Goal: Obtain resource: Download file/media

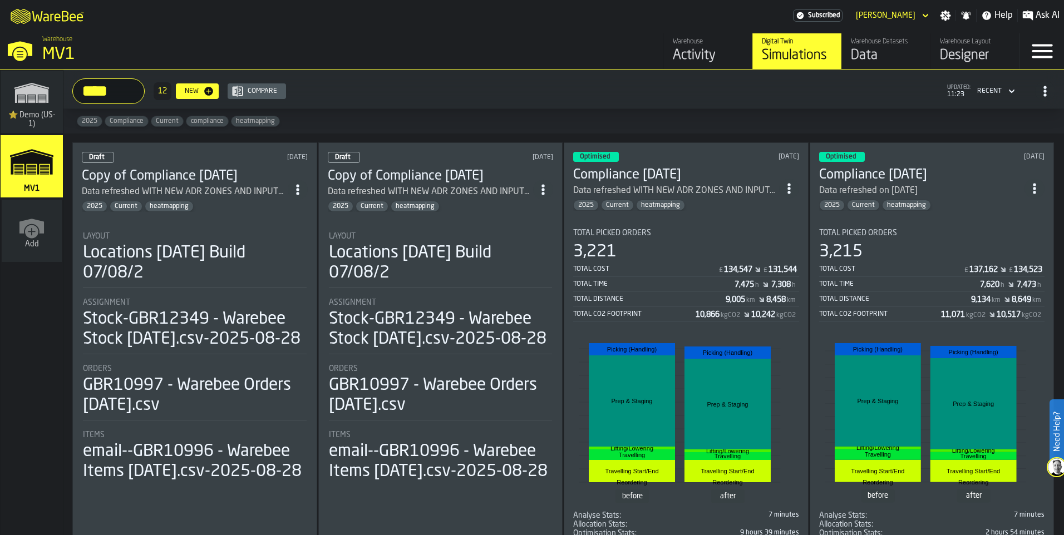
click at [614, 262] on div "3,221" at bounding box center [594, 252] width 43 height 20
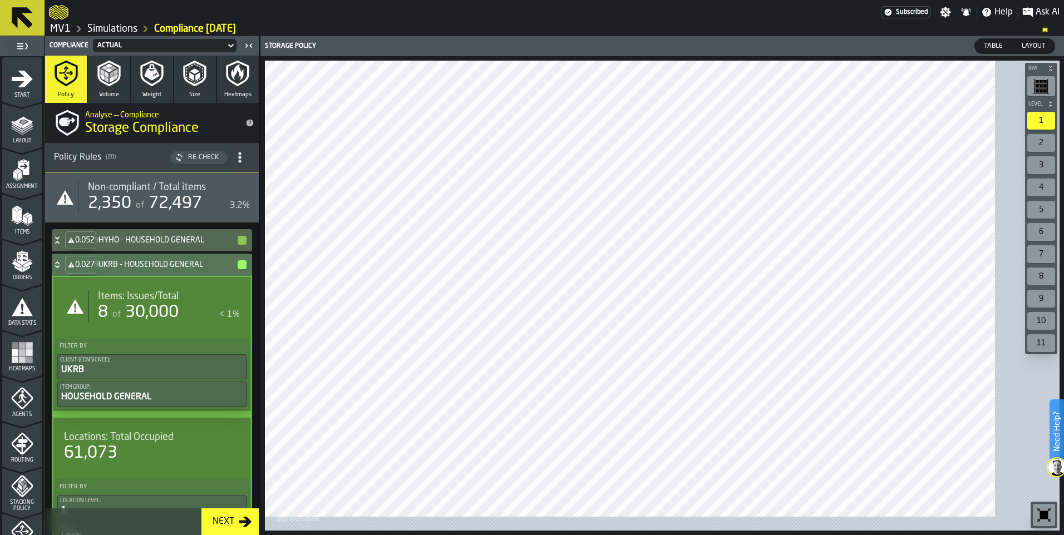
click at [33, 372] on span "Heatmaps" at bounding box center [22, 369] width 40 height 6
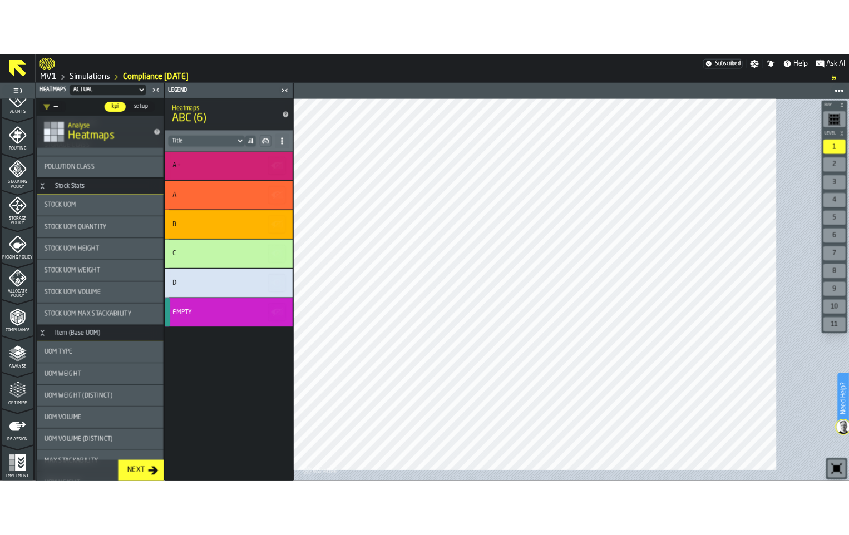
scroll to position [562, 0]
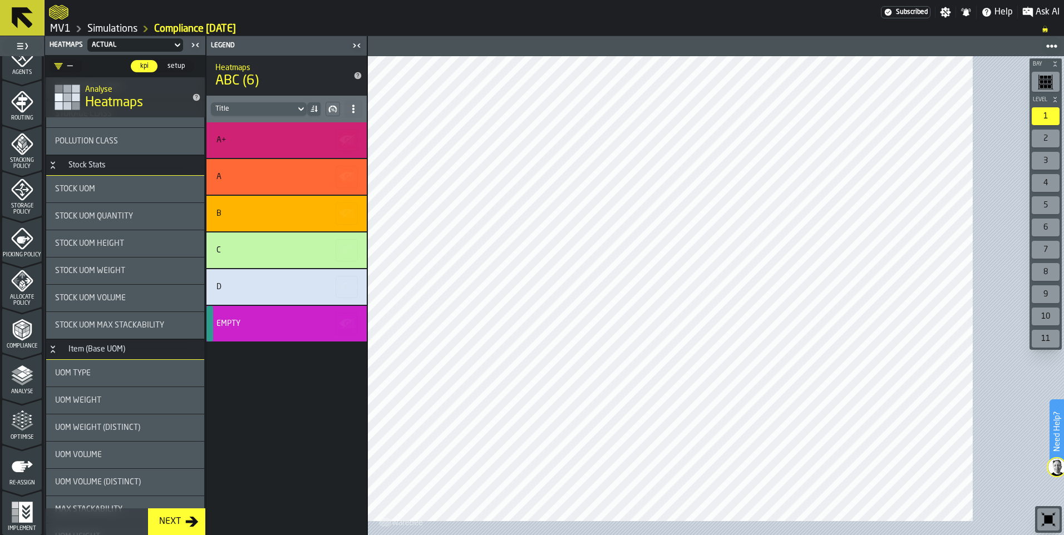
click at [31, 449] on div "Re-assign" at bounding box center [22, 467] width 40 height 37
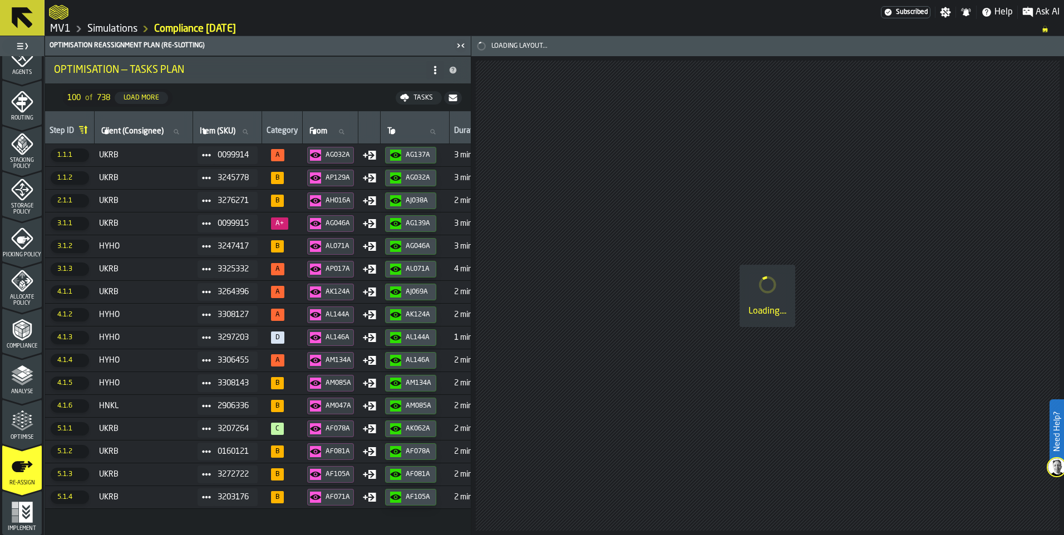
click at [464, 47] on icon "button-toggle-Close me" at bounding box center [462, 45] width 3 height 4
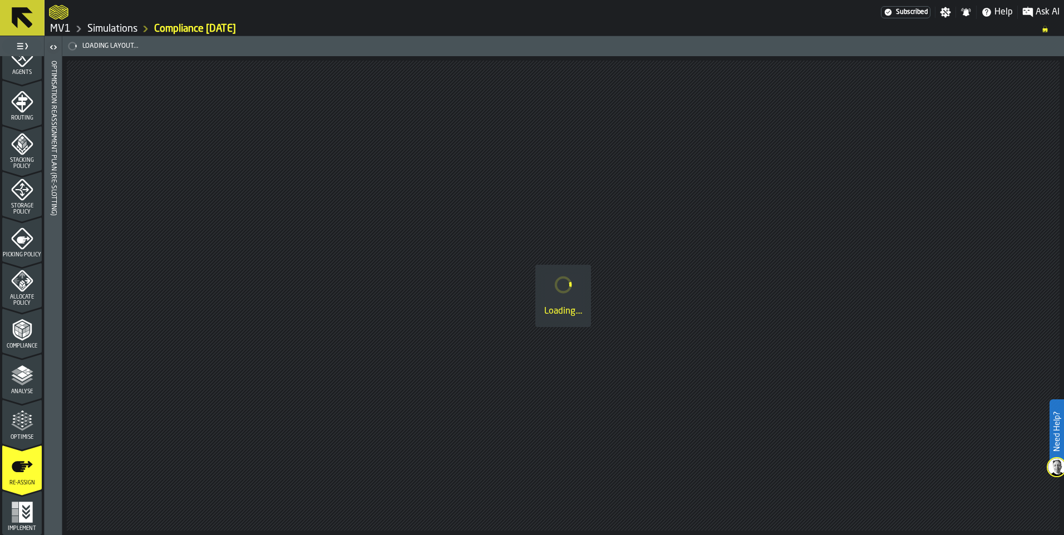
click at [60, 54] on icon "button-toggle-Open" at bounding box center [53, 47] width 13 height 13
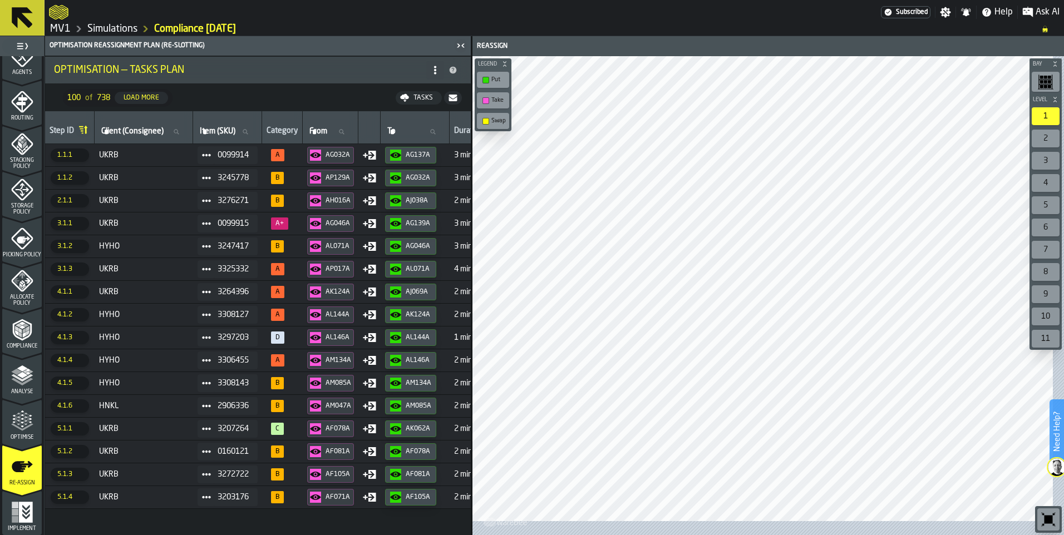
click at [1052, 67] on icon "button-" at bounding box center [1055, 64] width 7 height 7
click at [409, 102] on div "Tasks" at bounding box center [423, 98] width 28 height 8
click at [408, 102] on span "Download (csv)" at bounding box center [412, 98] width 52 height 9
